Goal: Task Accomplishment & Management: Complete application form

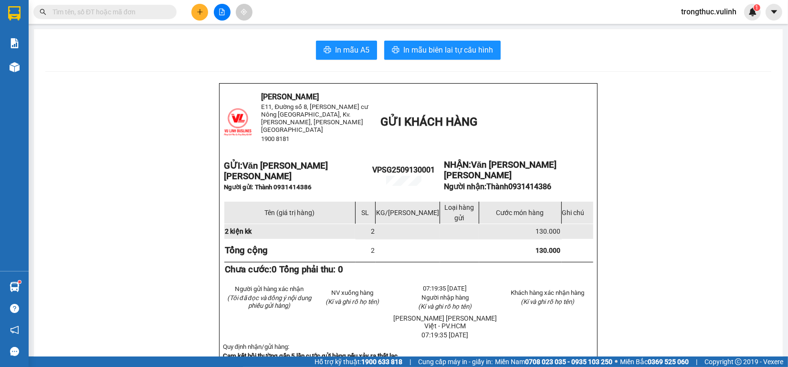
click at [197, 14] on icon "plus" at bounding box center [200, 12] width 7 height 7
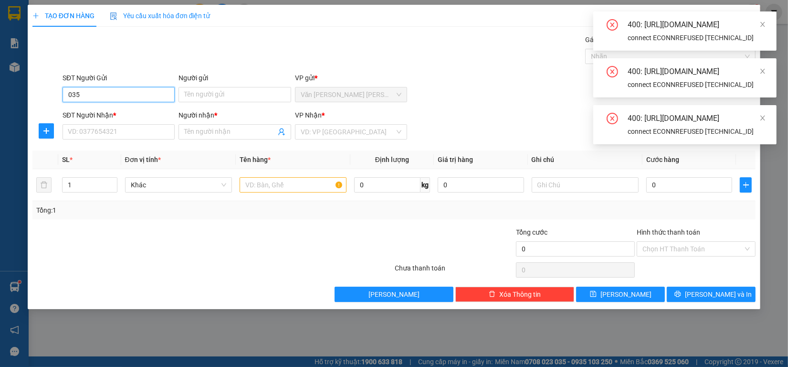
type input "035"
click at [767, 30] on div "400: https://gms-api.vexere.com/order/autocomplete?where%5Bfield%5D=sender_phon…" at bounding box center [684, 30] width 183 height 39
click at [761, 25] on icon "close" at bounding box center [762, 24] width 7 height 7
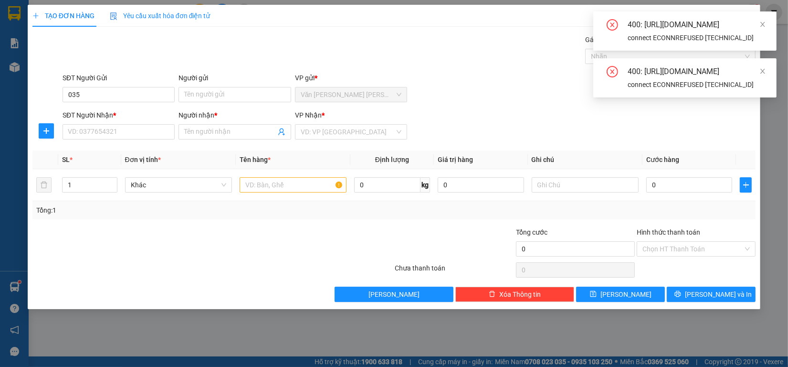
click at [764, 17] on div "400: https://gms-api.vexere.com/order/autocomplete?where%5Bfield%5D=sender_phon…" at bounding box center [684, 30] width 183 height 39
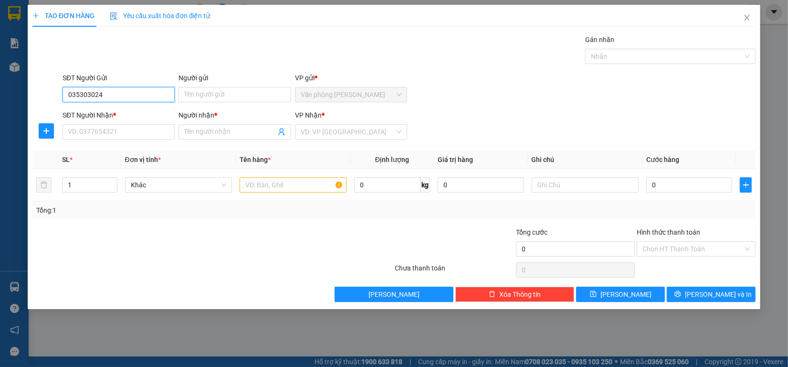
click at [132, 96] on input "035303024" at bounding box center [119, 94] width 112 height 15
click at [150, 99] on input "035303024" at bounding box center [119, 94] width 112 height 15
type input "0"
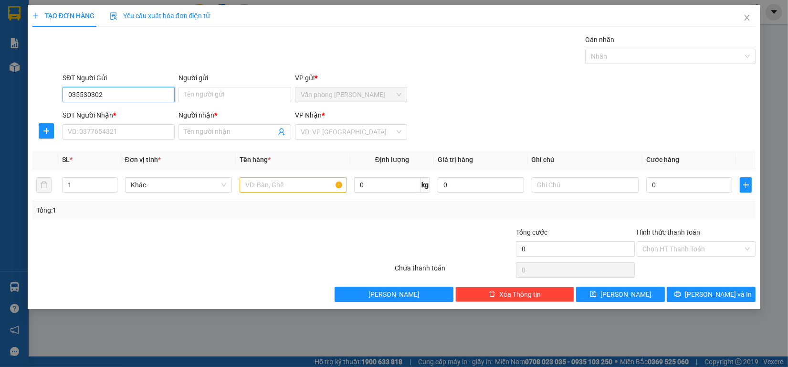
type input "0355303024"
click at [120, 116] on div "0355303024 - Vĩ Hào" at bounding box center [118, 114] width 101 height 11
type input "Vĩ Hào"
type input "0777777695"
type input "phi thống"
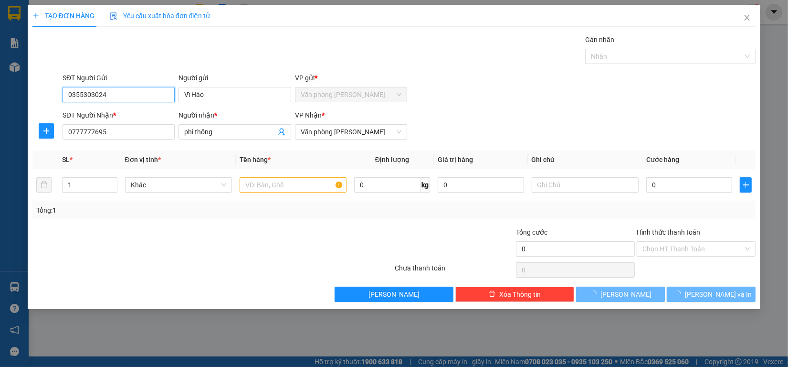
type input "60.000"
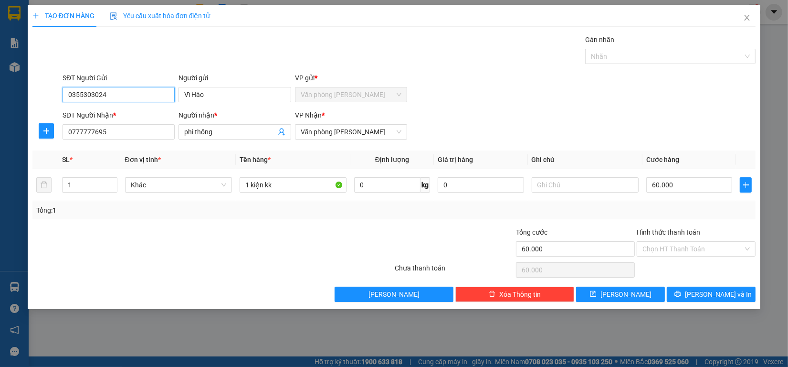
type input "0355303024"
click at [674, 232] on label "Hình thức thanh toán" at bounding box center [668, 232] width 63 height 8
click at [674, 242] on input "Hình thức thanh toán" at bounding box center [692, 249] width 101 height 14
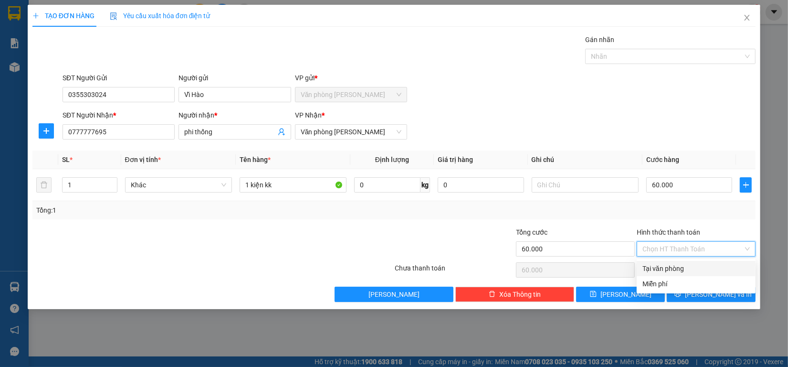
click at [671, 254] on input "Hình thức thanh toán" at bounding box center [692, 249] width 101 height 14
click at [667, 270] on div "Tại văn phòng" at bounding box center [695, 268] width 107 height 11
type input "0"
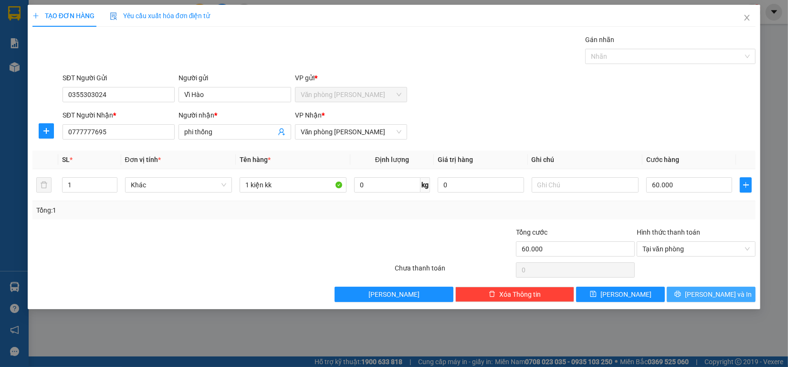
click at [683, 294] on button "Lưu và In" at bounding box center [711, 293] width 89 height 15
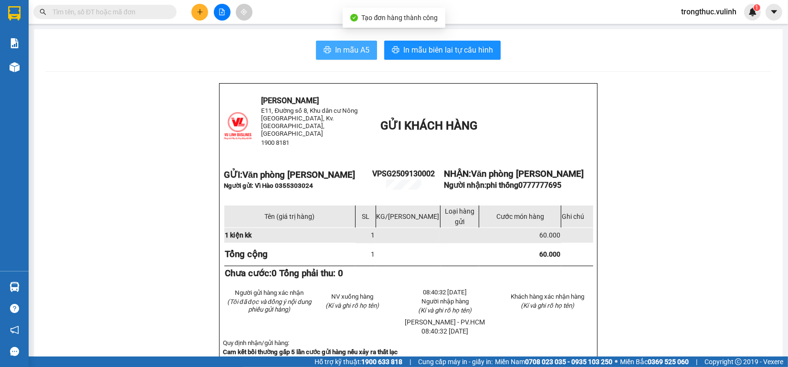
click at [330, 43] on button "In mẫu A5" at bounding box center [346, 50] width 61 height 19
click at [203, 15] on button at bounding box center [199, 12] width 17 height 17
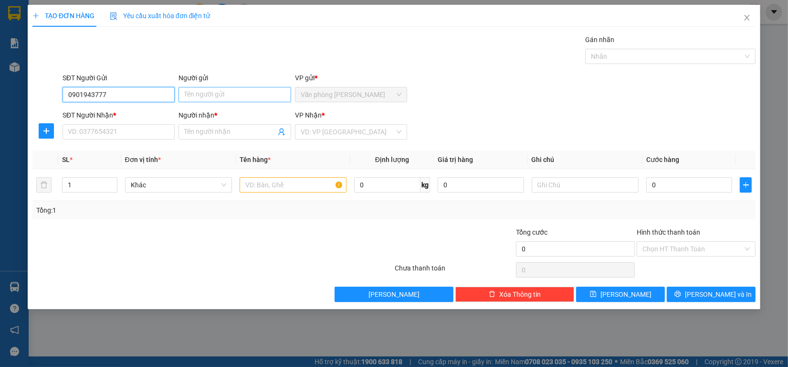
type input "0901943777"
click at [223, 92] on input "Người gửi" at bounding box center [235, 94] width 112 height 15
type input "cty cân điện tử bảo phát"
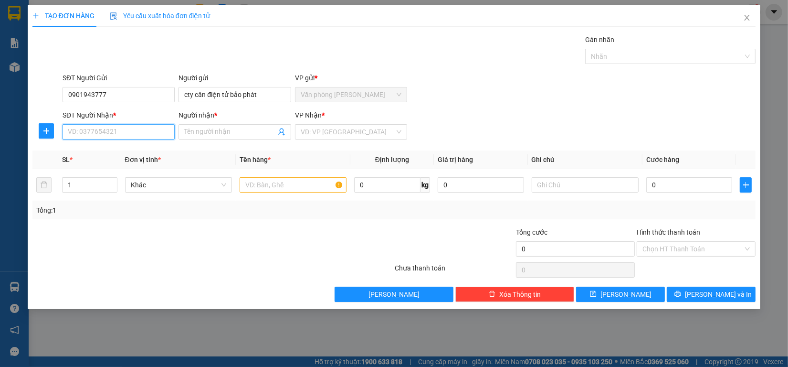
click at [94, 129] on input "SĐT Người Nhận *" at bounding box center [119, 131] width 112 height 15
type input "0903782995"
click at [94, 151] on div "0903782995 - Anh Chuyên" at bounding box center [121, 151] width 107 height 11
type input "Anh Chuyên"
type input "200.000"
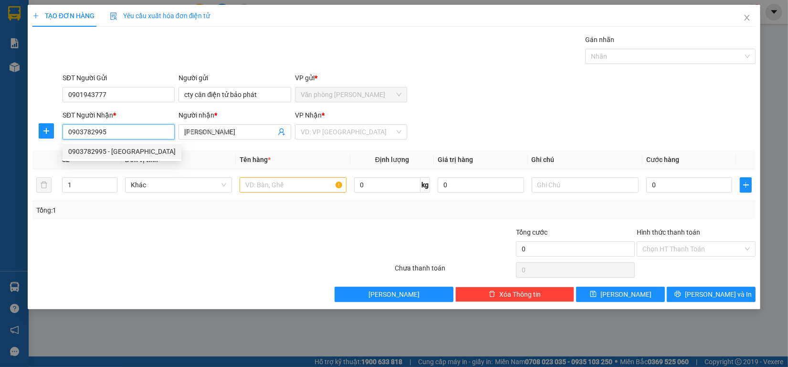
type input "200.000"
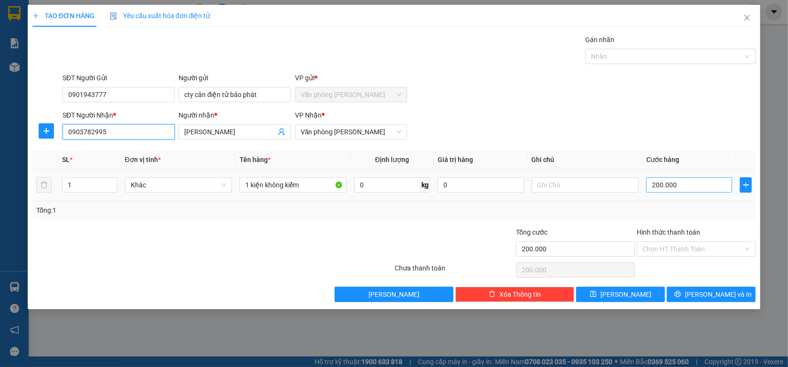
type input "0903782995"
click at [661, 187] on input "200.000" at bounding box center [689, 184] width 86 height 15
type input "0"
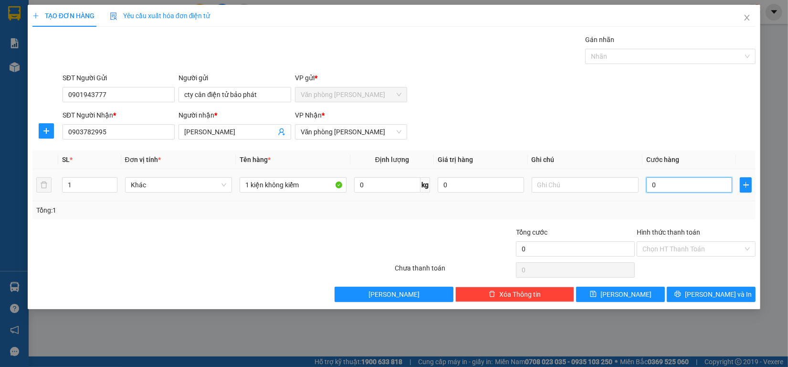
type input "0"
type input "10"
type input "100"
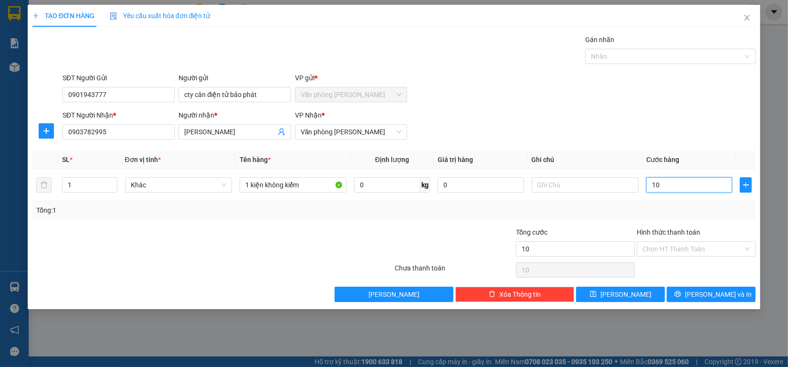
type input "100"
type input "1.000"
type input "10.000"
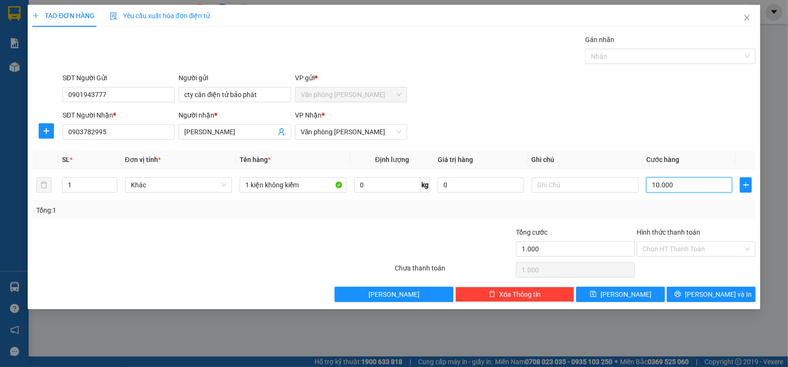
type input "10.000"
type input "100.000"
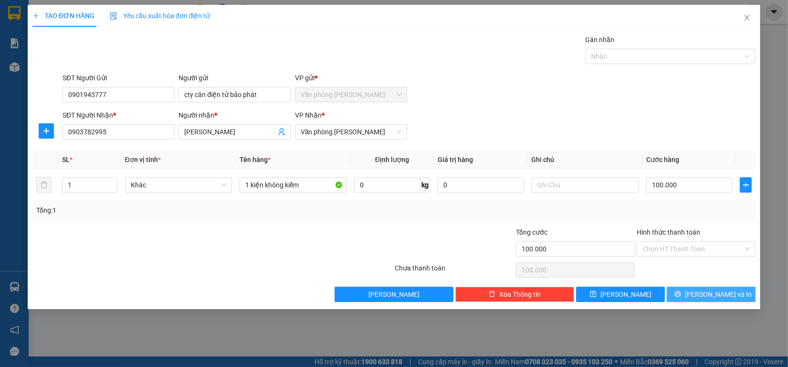
click at [709, 299] on span "Lưu và In" at bounding box center [718, 294] width 67 height 11
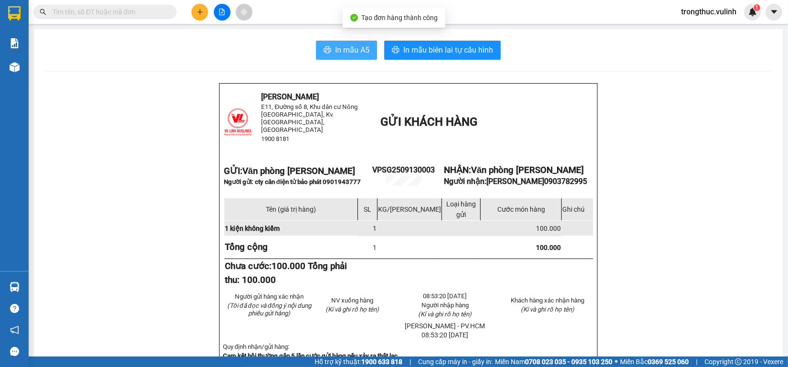
click at [339, 51] on span "In mẫu A5" at bounding box center [352, 50] width 34 height 12
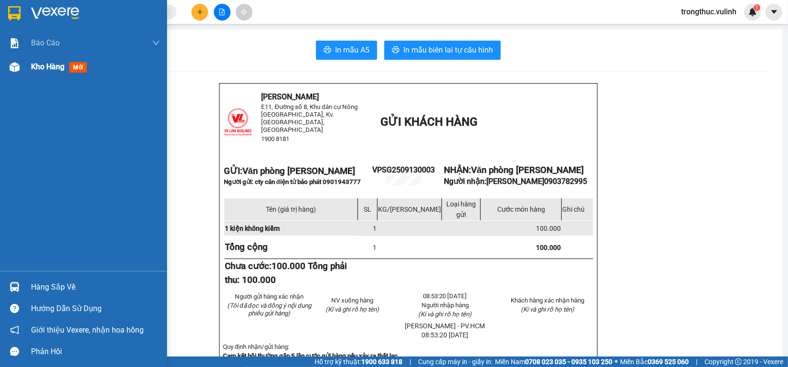
click at [14, 63] on img at bounding box center [15, 67] width 10 height 10
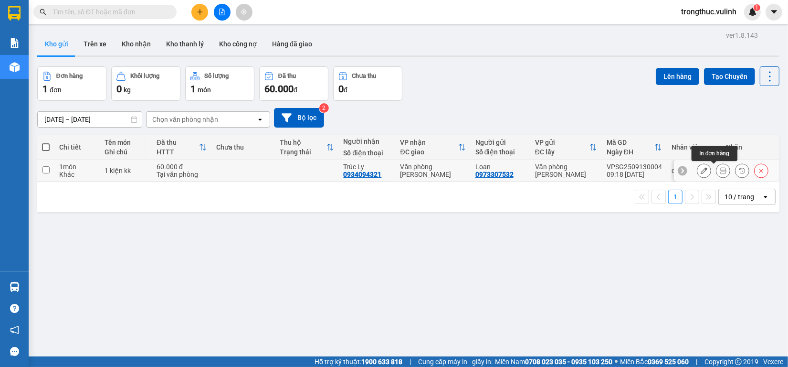
click at [716, 167] on button at bounding box center [722, 170] width 13 height 17
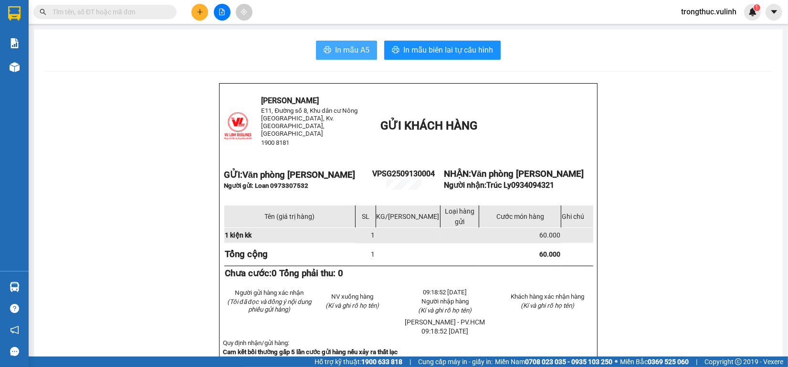
click at [347, 48] on span "In mẫu A5" at bounding box center [352, 50] width 34 height 12
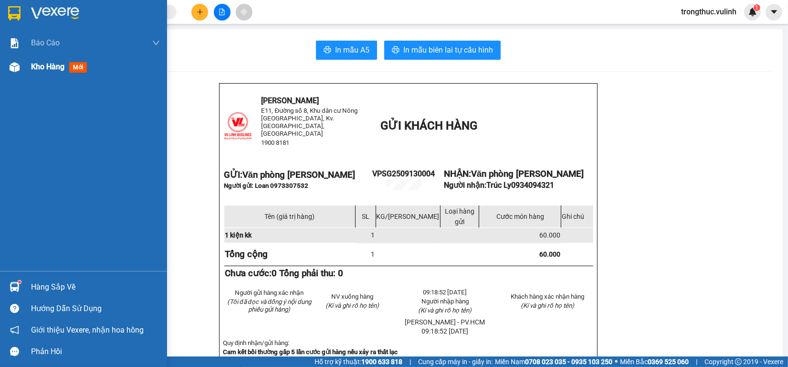
click at [14, 62] on img at bounding box center [15, 67] width 10 height 10
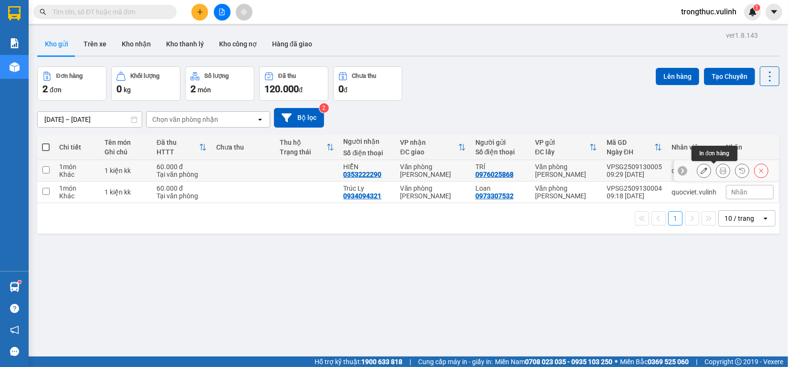
click at [720, 171] on icon at bounding box center [723, 170] width 7 height 7
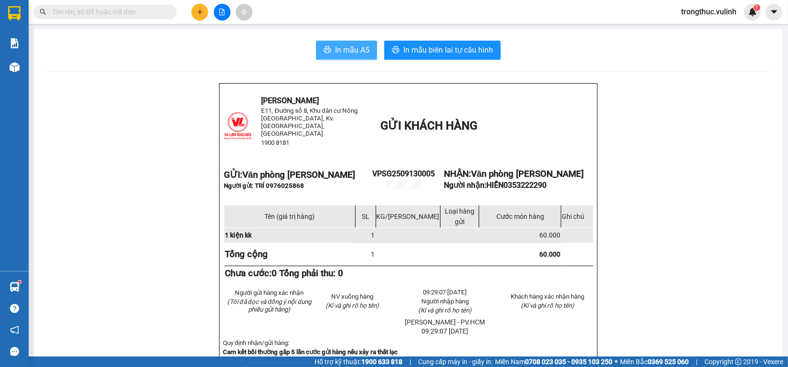
click at [347, 53] on span "In mẫu A5" at bounding box center [352, 50] width 34 height 12
click at [200, 12] on icon "plus" at bounding box center [200, 11] width 0 height 5
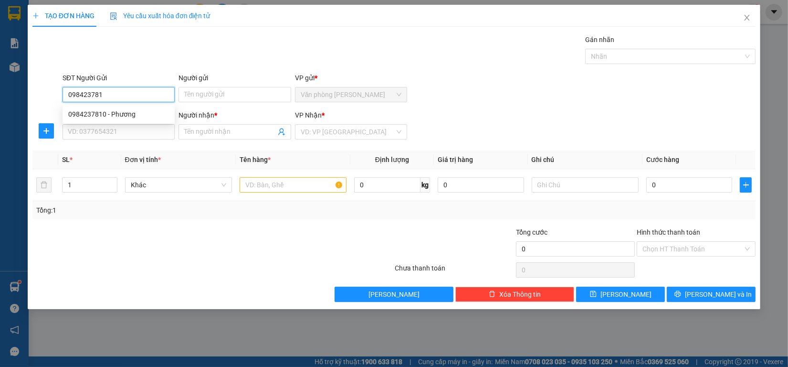
type input "0984237810"
click at [138, 119] on div "0984237810 - Phương" at bounding box center [119, 113] width 112 height 15
type input "Phương"
type input "0917353336"
type input "Quân vương"
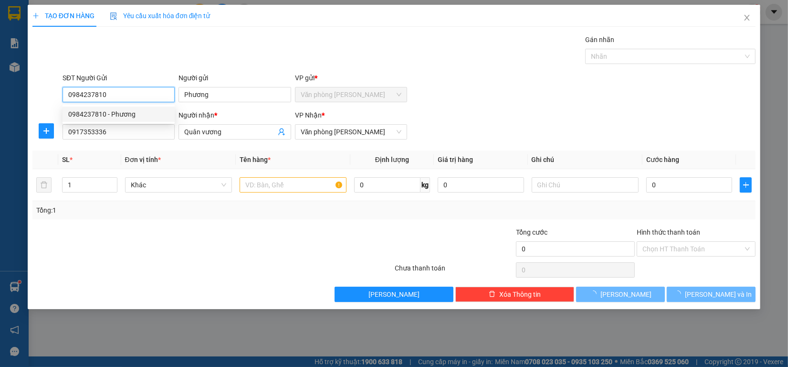
type input "80.000"
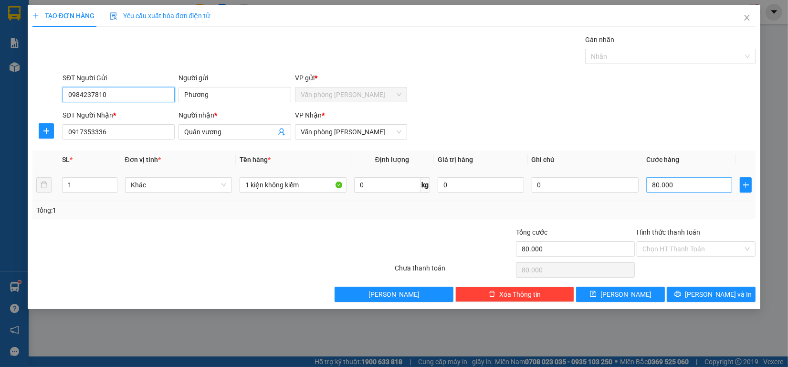
type input "0984237810"
click at [678, 187] on input "80.000" at bounding box center [689, 184] width 86 height 15
type input "0"
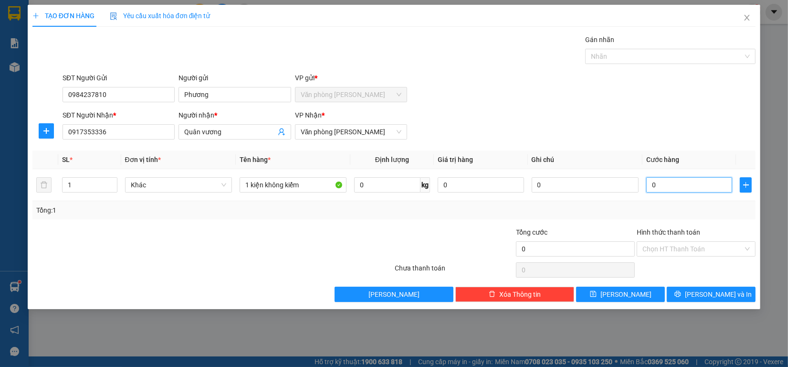
type input "0"
type input "1"
type input "01="
type input "0"
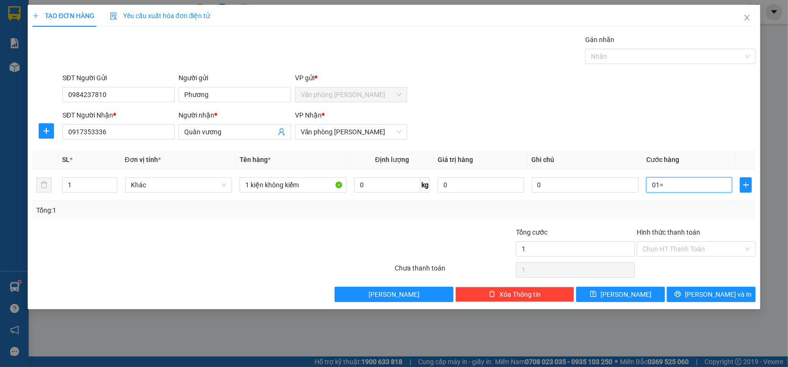
type input "0"
type input "1"
type input "01"
type input "1.000"
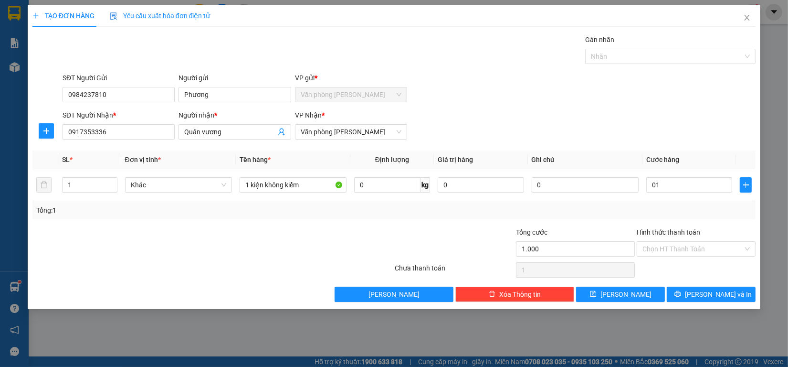
type input "1.000"
click at [675, 184] on input "1.000" at bounding box center [689, 184] width 86 height 15
type input "0"
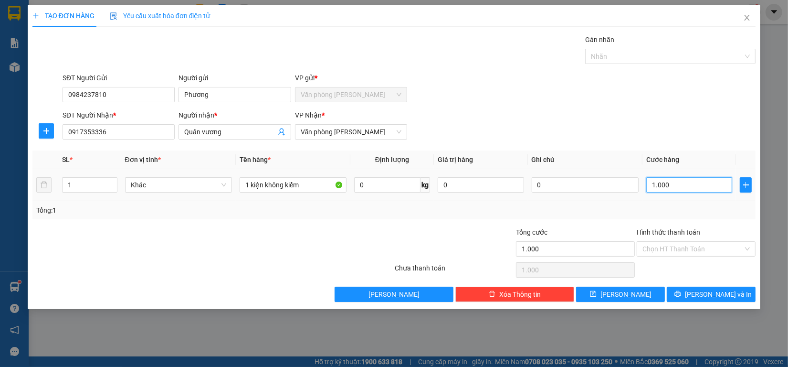
type input "0"
type input "1"
type input "01"
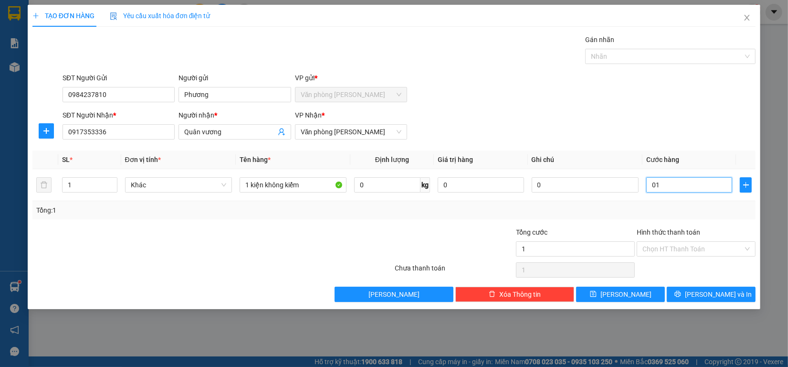
type input "11"
type input "011"
type input "1"
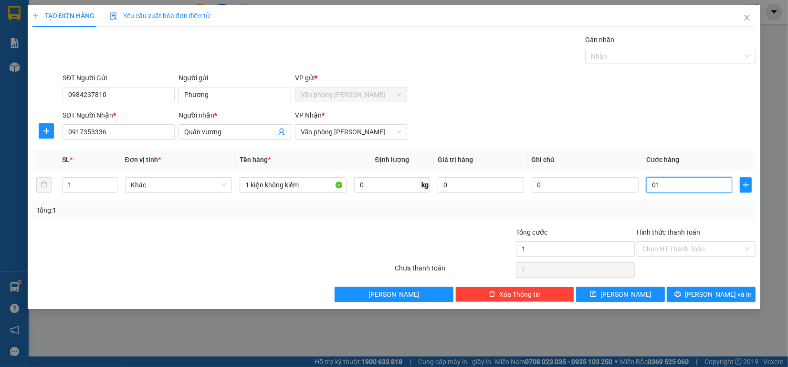
type input "0"
type input "10"
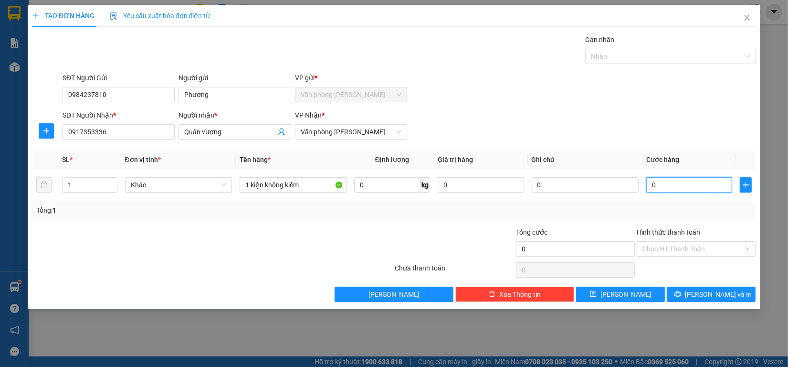
type input "10"
type input "110"
type input "1.110"
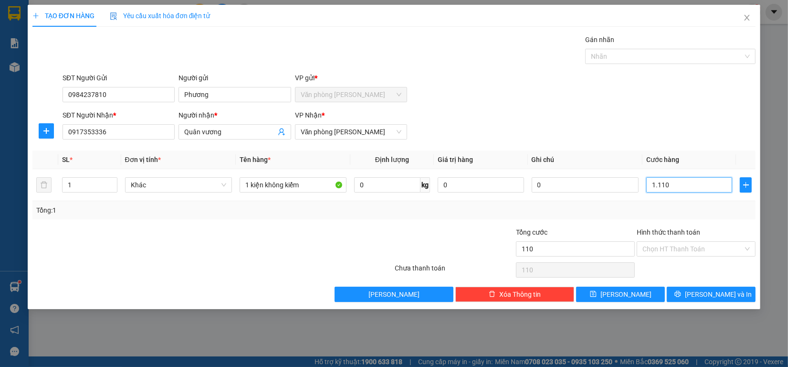
type input "1.110"
type input "111"
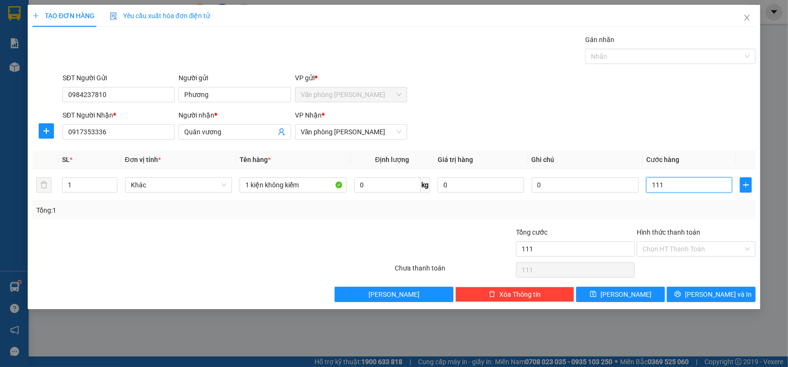
type input "11"
type input "110"
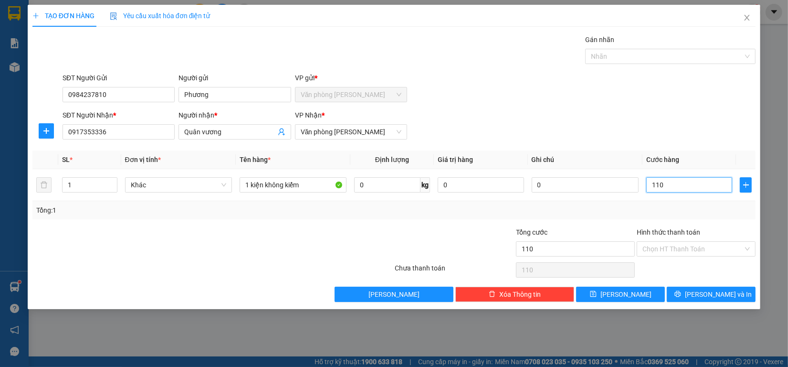
type input "1.100"
type input "11.000"
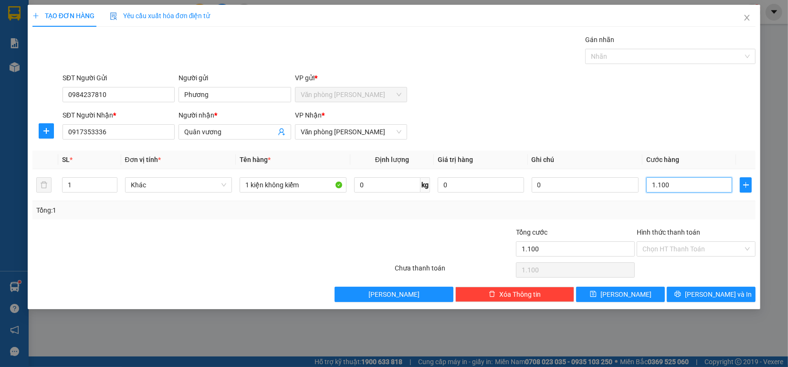
type input "11.000"
type input "110.000"
click at [705, 291] on span "Lưu và In" at bounding box center [718, 294] width 67 height 11
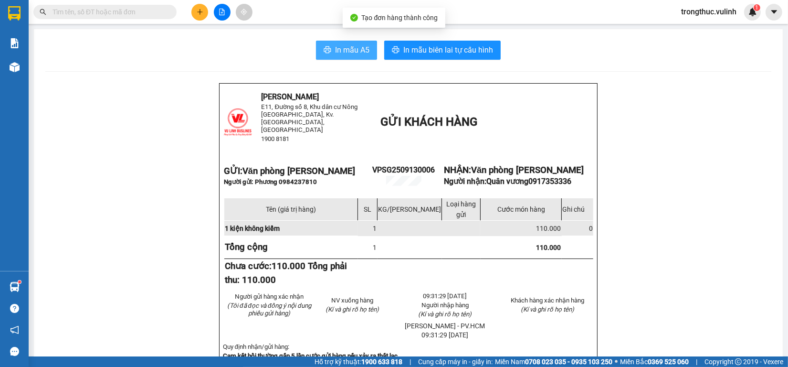
click at [356, 42] on button "In mẫu A5" at bounding box center [346, 50] width 61 height 19
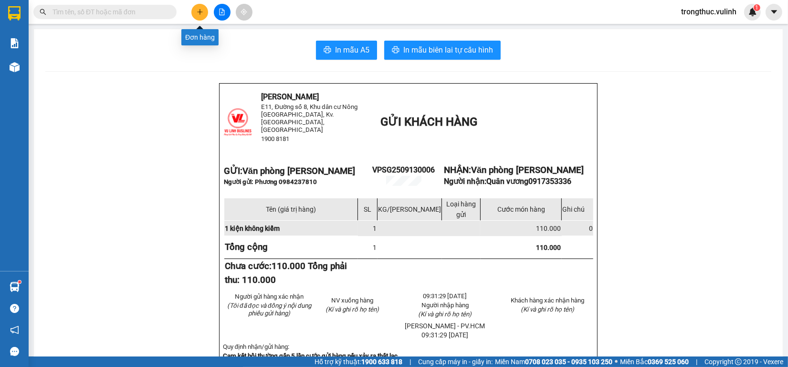
click at [202, 12] on icon "plus" at bounding box center [199, 11] width 5 height 0
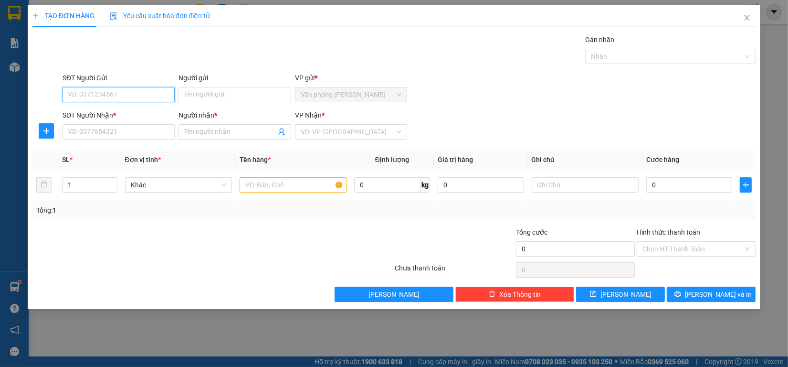
click at [103, 90] on input "SĐT Người Gửi" at bounding box center [119, 94] width 112 height 15
type input "0585456456"
click at [99, 113] on div "0585456456 - Tú" at bounding box center [118, 114] width 101 height 11
type input "Tú"
type input "0907358487"
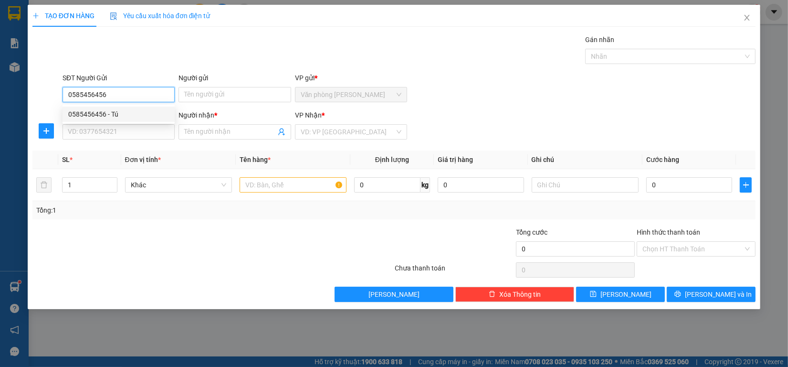
type input "Huỳnh Tài"
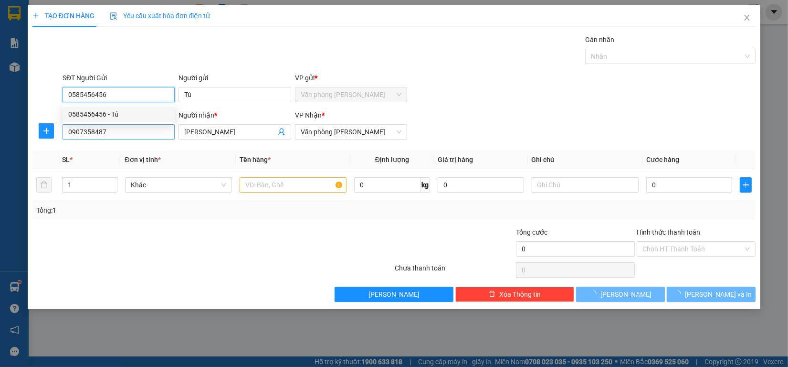
type input "60.000"
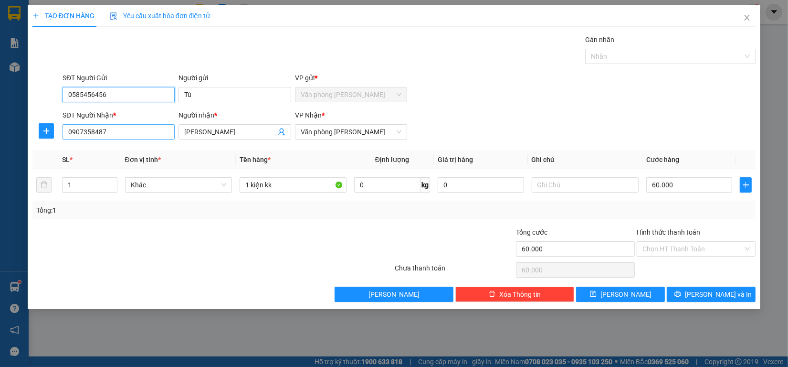
type input "0585456456"
drag, startPoint x: 117, startPoint y: 129, endPoint x: 0, endPoint y: 123, distance: 117.1
click at [0, 123] on div "TẠO ĐƠN HÀNG Yêu cầu xuất hóa đơn điện tử Transit Pickup Surcharge Ids Transit …" at bounding box center [394, 183] width 788 height 367
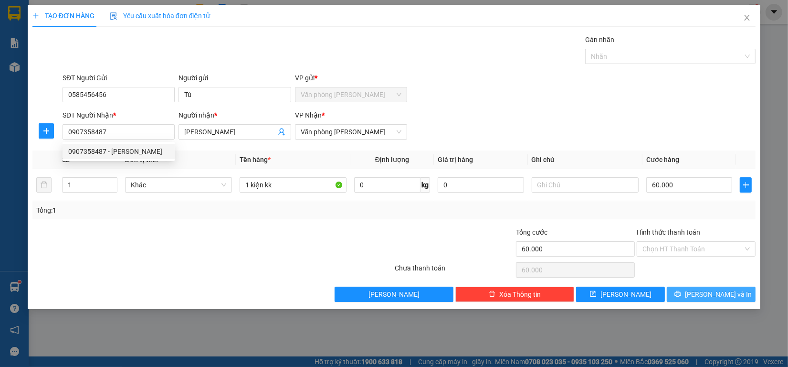
click at [714, 288] on button "Lưu và In" at bounding box center [711, 293] width 89 height 15
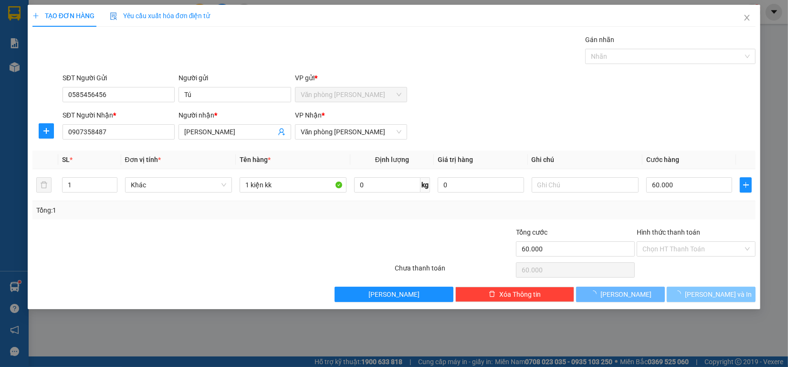
click at [715, 294] on span "Lưu và In" at bounding box center [718, 294] width 67 height 11
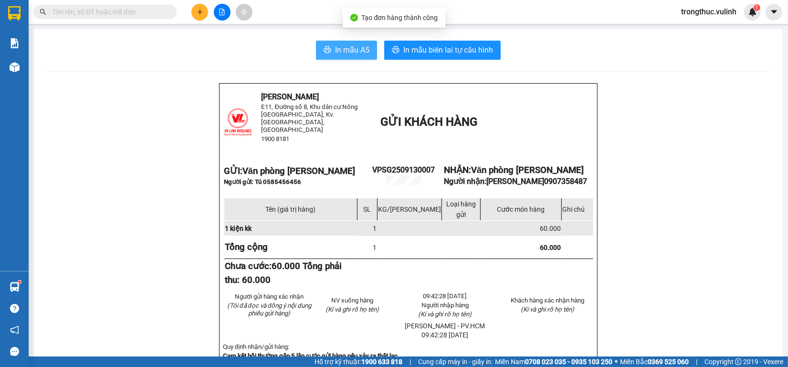
click at [339, 43] on button "In mẫu A5" at bounding box center [346, 50] width 61 height 19
click at [337, 45] on span "In mẫu A5" at bounding box center [352, 50] width 34 height 12
